Goal: Complete application form: Complete application form

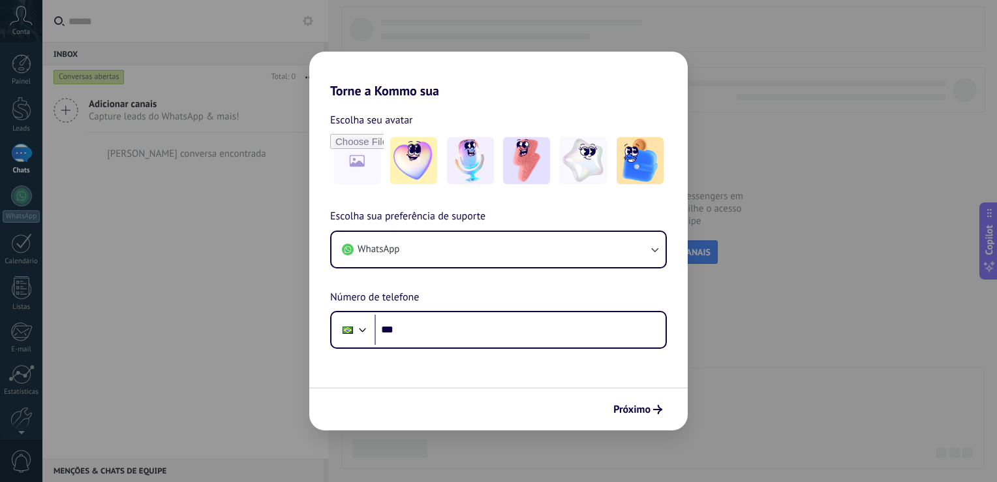
click at [274, 179] on div "Torne a Kommo sua Escolha seu avatar Escolha sua preferência de suporte WhatsAp…" at bounding box center [498, 241] width 997 height 482
click at [642, 409] on span "Próximo" at bounding box center [631, 409] width 37 height 9
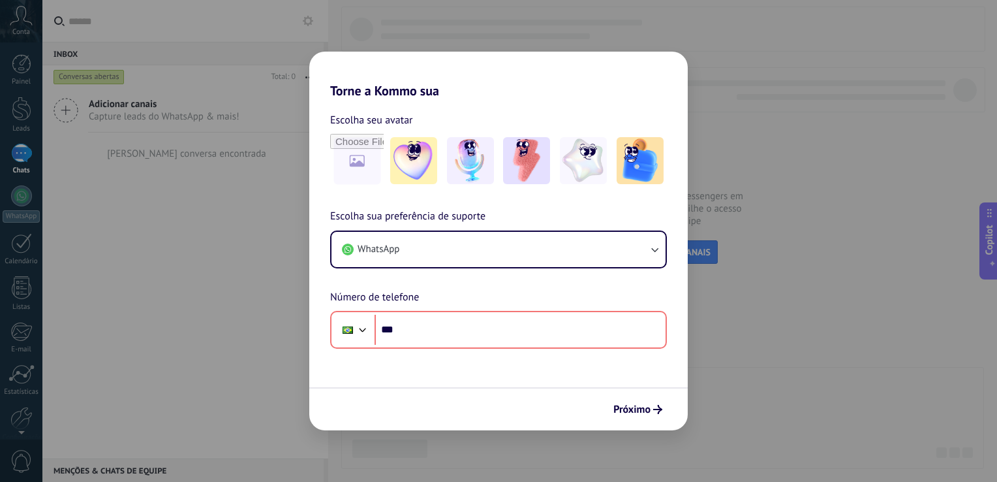
drag, startPoint x: 412, startPoint y: 307, endPoint x: 321, endPoint y: 309, distance: 90.7
click at [321, 309] on div "Escolha sua preferência de suporte WhatsApp Número de telefone Phone ***" at bounding box center [498, 278] width 379 height 140
drag, startPoint x: 321, startPoint y: 309, endPoint x: 149, endPoint y: 314, distance: 171.7
click at [149, 314] on div "Torne a Kommo sua Escolha seu avatar Escolha sua preferência de suporte WhatsAp…" at bounding box center [498, 241] width 997 height 482
click at [637, 414] on span "Próximo" at bounding box center [631, 409] width 37 height 9
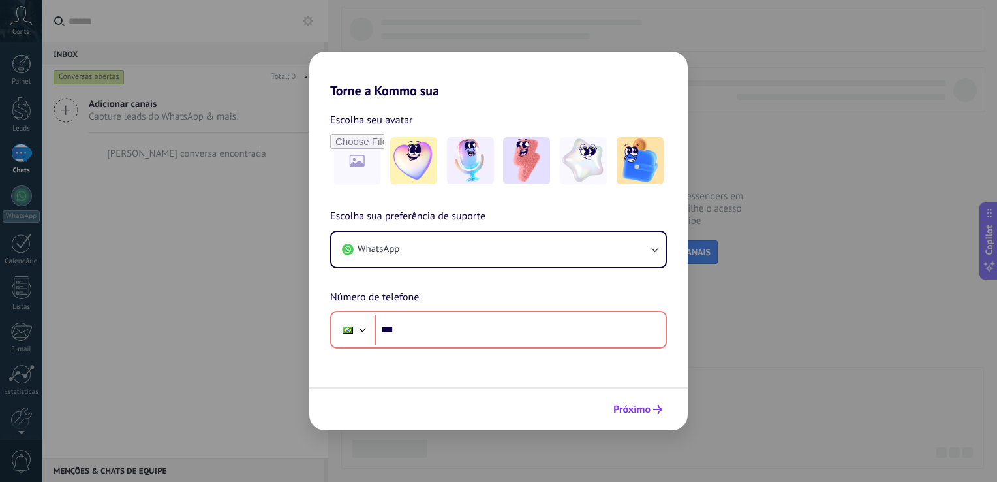
click at [637, 414] on span "Próximo" at bounding box center [631, 409] width 37 height 9
click at [637, 406] on span "Próximo" at bounding box center [631, 409] width 37 height 9
click at [307, 55] on div "Torne a Kommo sua Escolha seu avatar Escolha sua preferência de suporte WhatsAp…" at bounding box center [498, 241] width 997 height 482
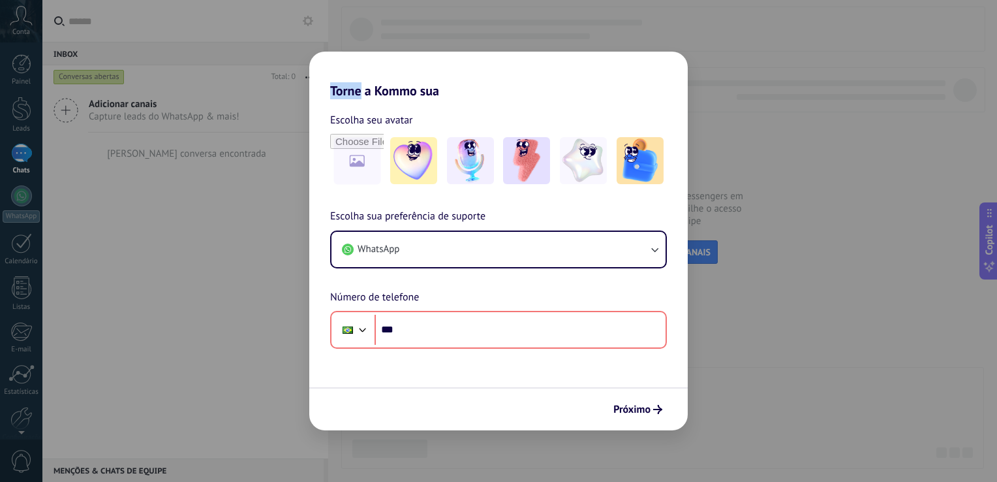
drag, startPoint x: 307, startPoint y: 55, endPoint x: 313, endPoint y: 72, distance: 18.8
click at [313, 72] on h2 "Torne a Kommo sua" at bounding box center [498, 75] width 379 height 47
click at [497, 99] on div "Escolha seu avatar [PERSON_NAME] sua preferência de suporte WhatsApp Número de …" at bounding box center [498, 224] width 379 height 250
